Goal: Download file/media

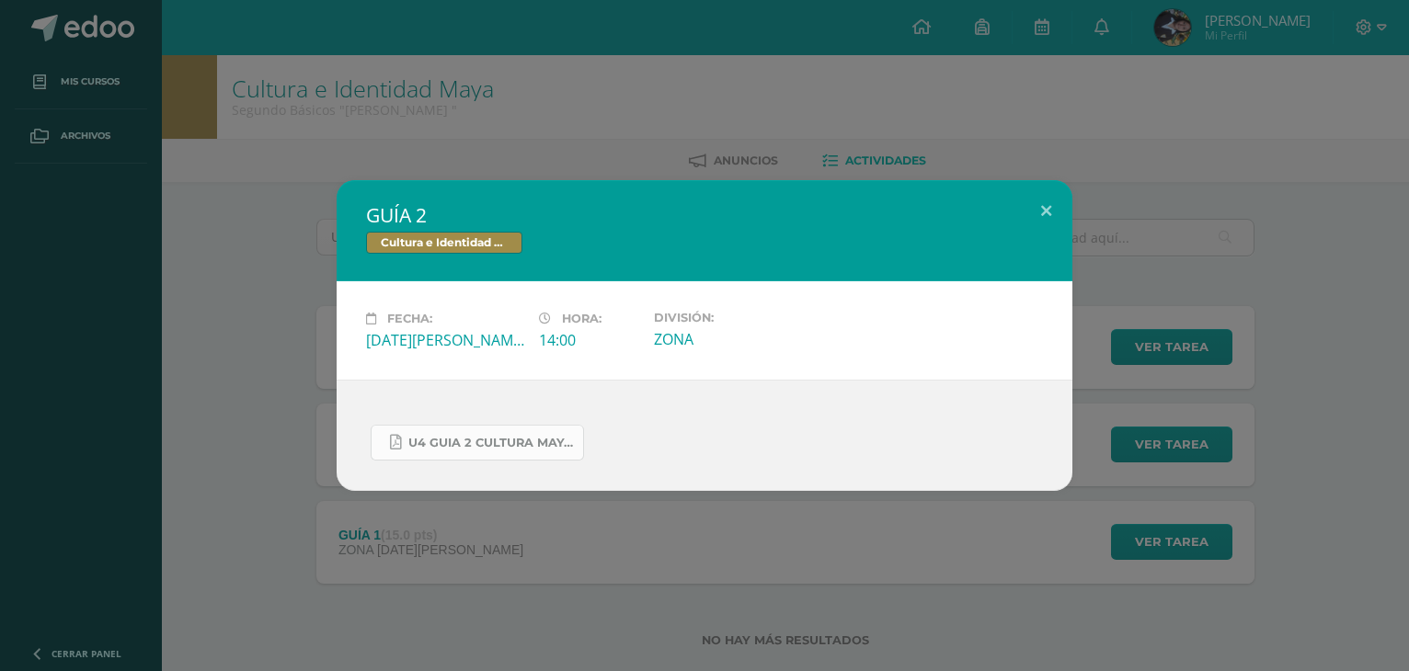
click at [456, 436] on span "U4 GUIA 2 CULTURA MAYA BÁSICOS.pdf" at bounding box center [491, 443] width 166 height 15
click at [1045, 207] on button at bounding box center [1046, 211] width 52 height 63
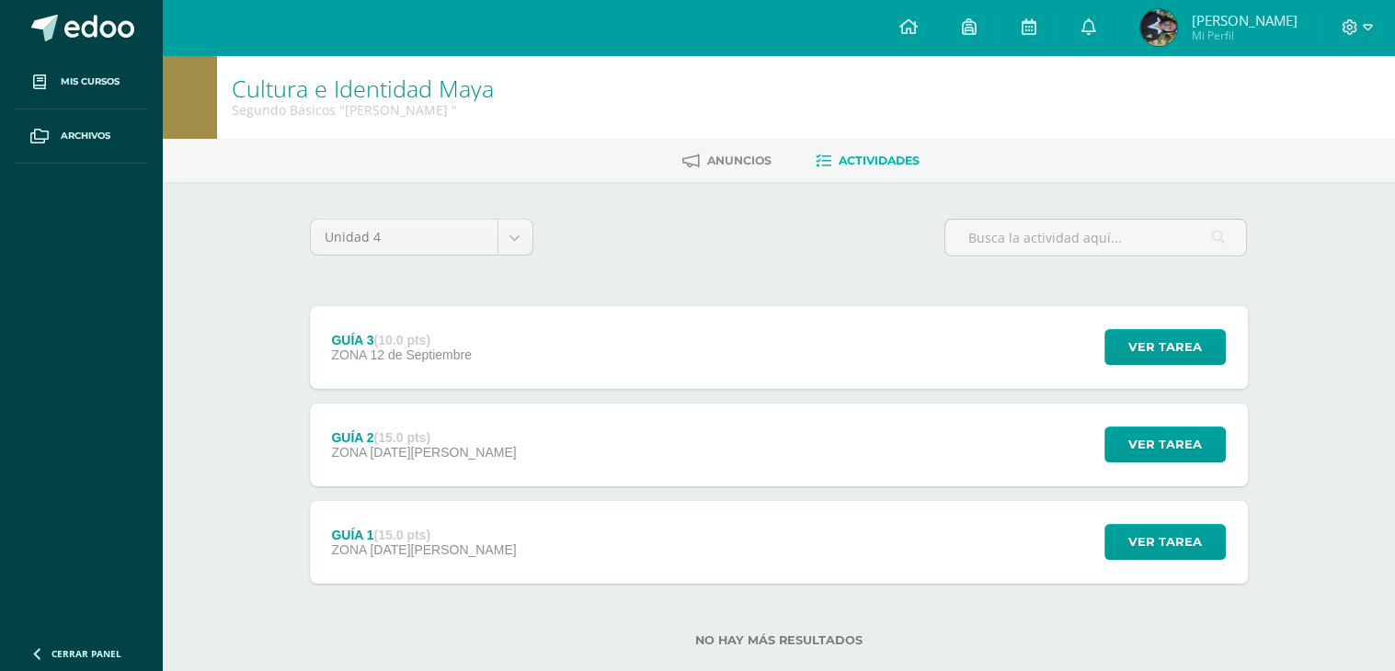
click at [912, 349] on div "GUÍA 3 (10.0 pts) ZONA 12 de Septiembre Ver tarea GUÍA 3 Cultura e Identidad Ma…" at bounding box center [779, 347] width 938 height 83
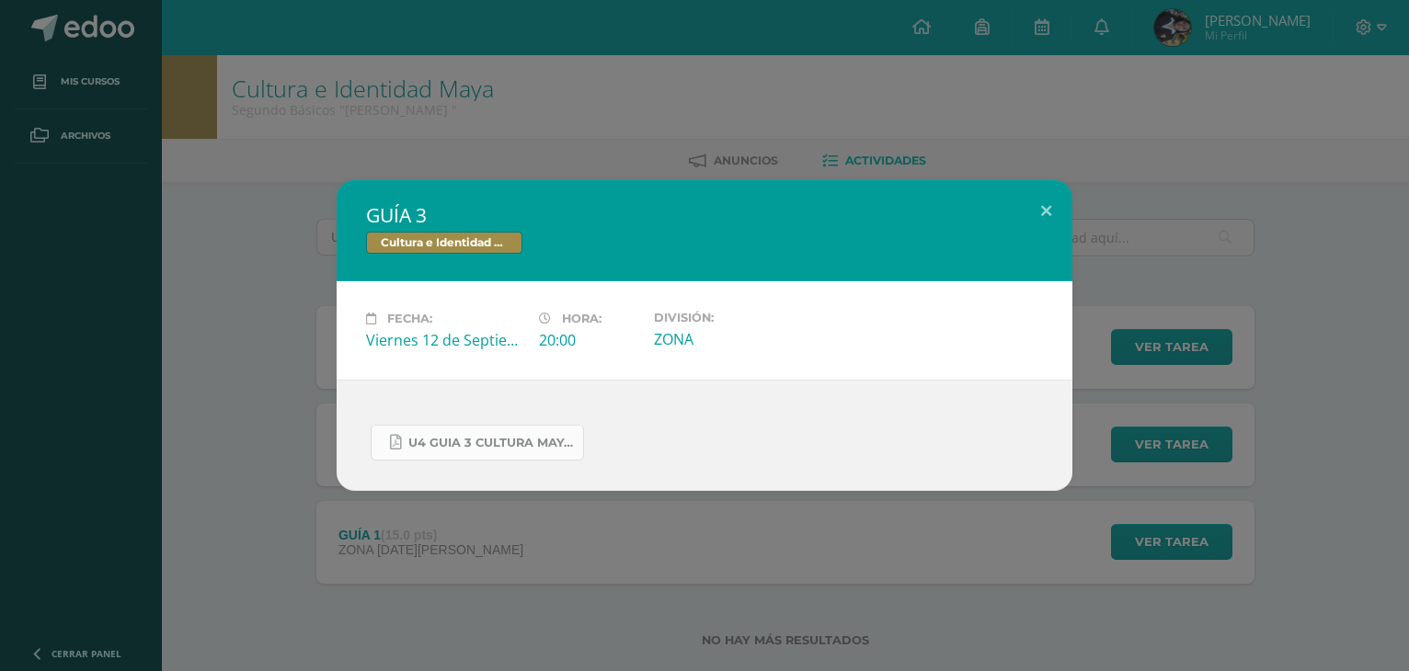
click at [541, 442] on span "U4 GUIA 3 CULTURA MAYA BASICOS.pdf" at bounding box center [491, 443] width 166 height 15
click at [1041, 213] on button at bounding box center [1046, 211] width 52 height 63
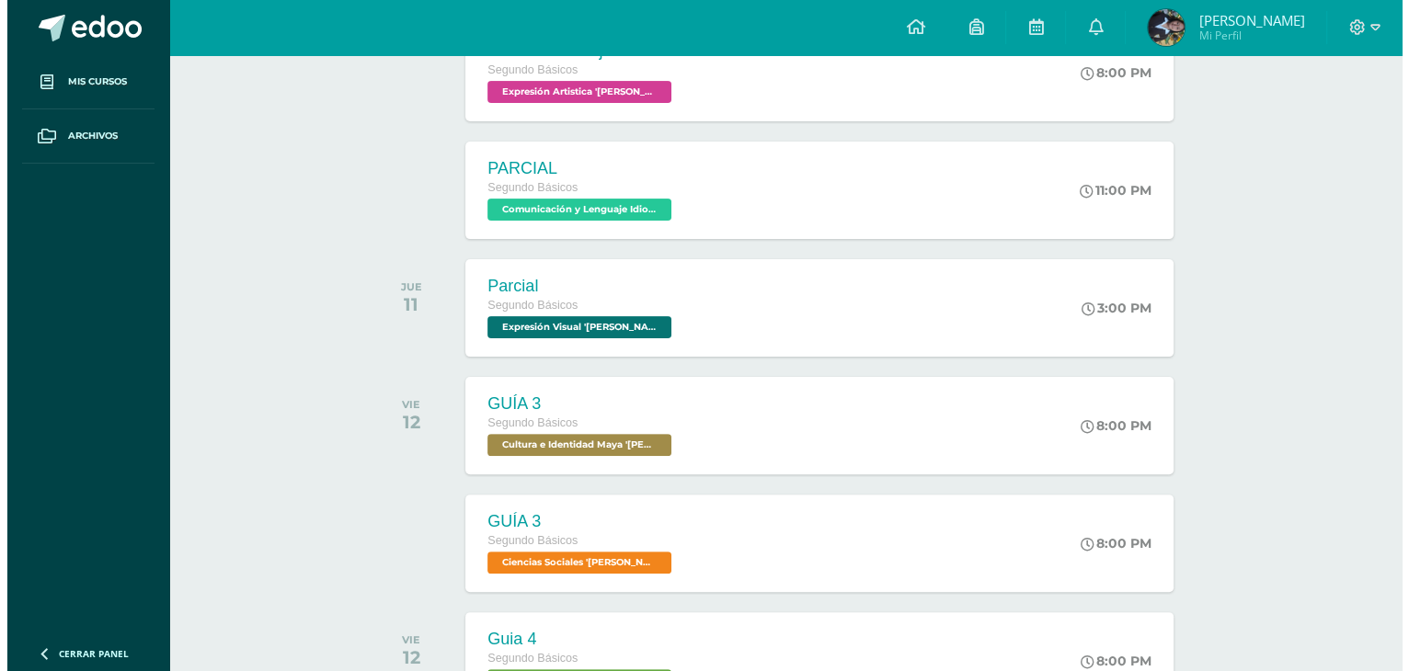
scroll to position [460, 0]
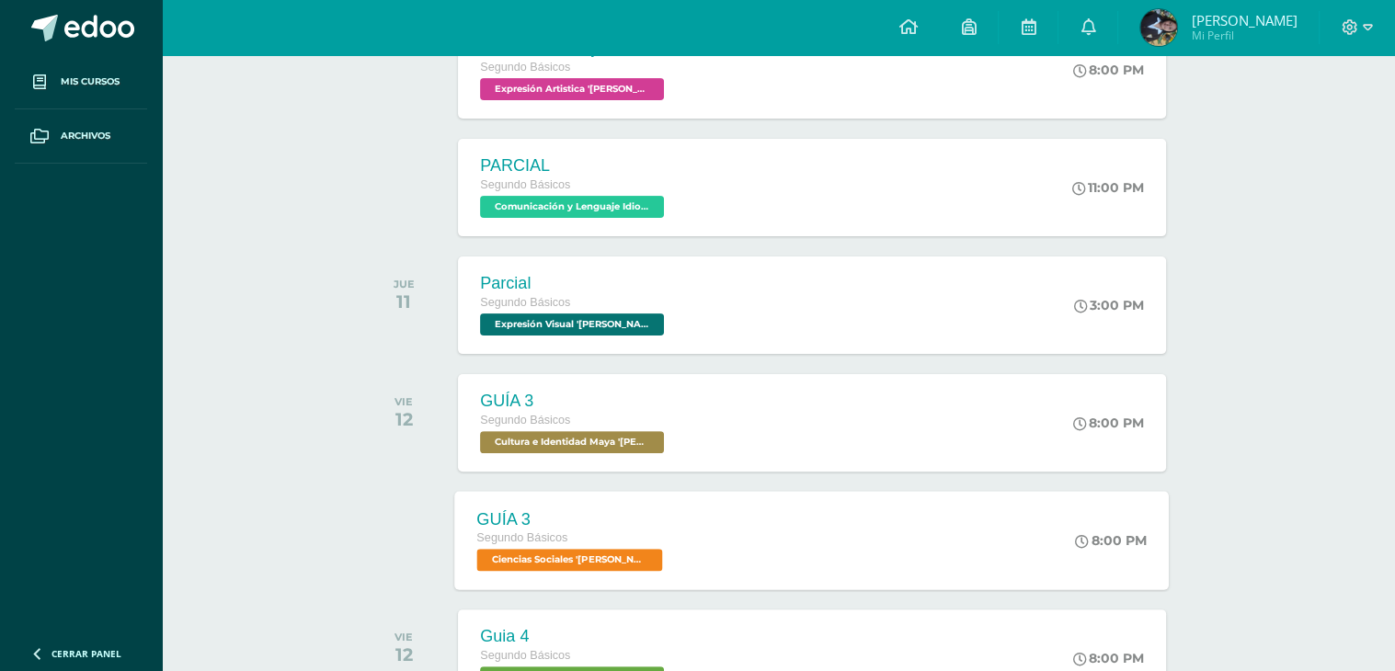
click at [1035, 518] on div "GUÍA 3 Segundo Básicos Ciencias Sociales '[PERSON_NAME] ' 8:00 PM GUÍA 3 Cienci…" at bounding box center [812, 540] width 715 height 98
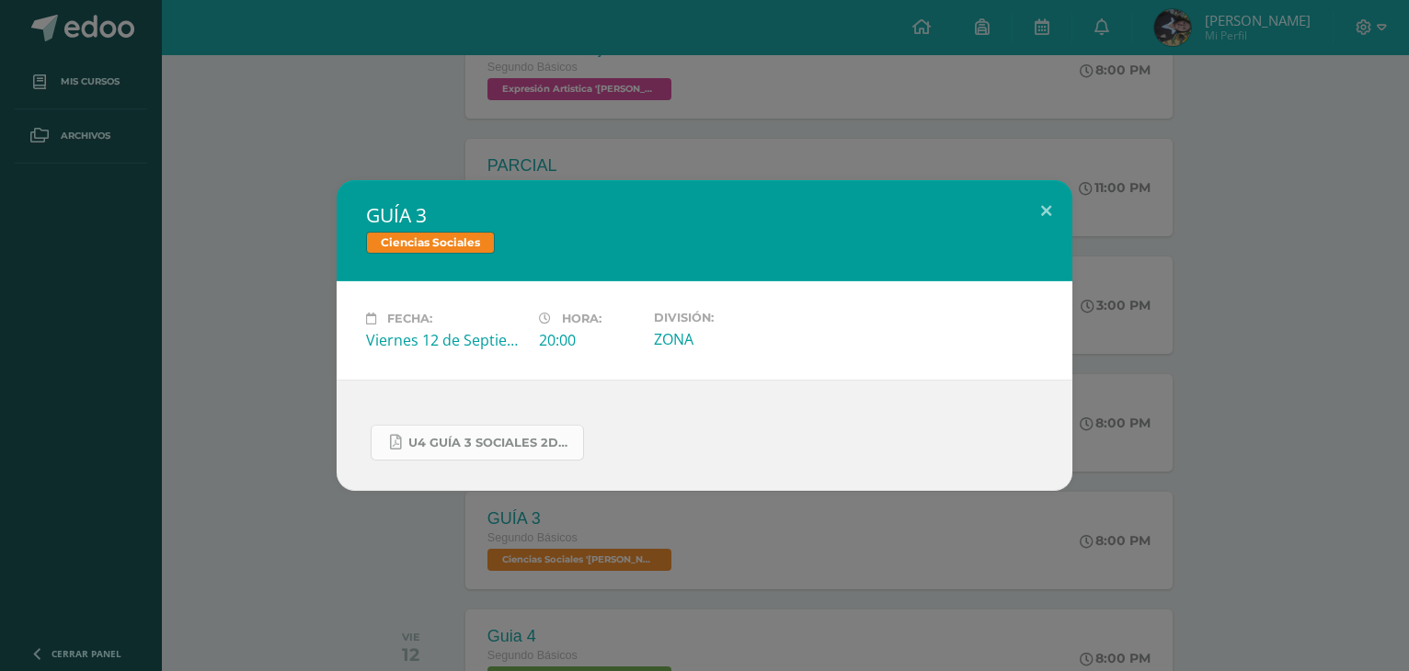
click at [546, 442] on span "U4 GUÍA 3 SOCIALES 2DO.pdf" at bounding box center [491, 443] width 166 height 15
